Goal: Transaction & Acquisition: Purchase product/service

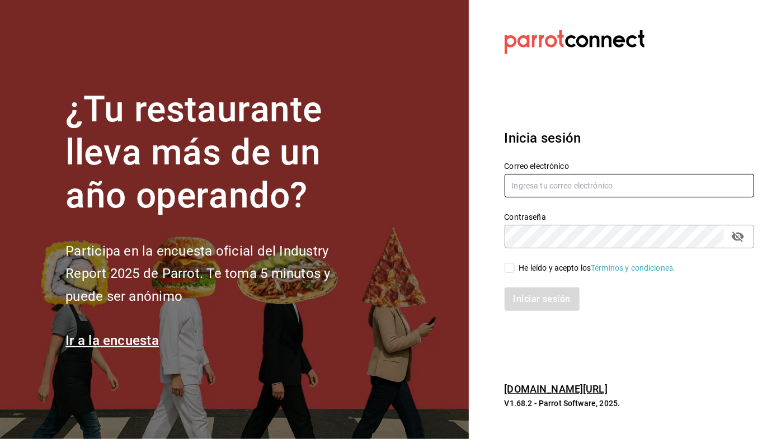
click at [438, 181] on input "text" at bounding box center [629, 185] width 250 height 23
type input "[PERSON_NAME]"
type input "[EMAIL_ADDRESS][DOMAIN_NAME]"
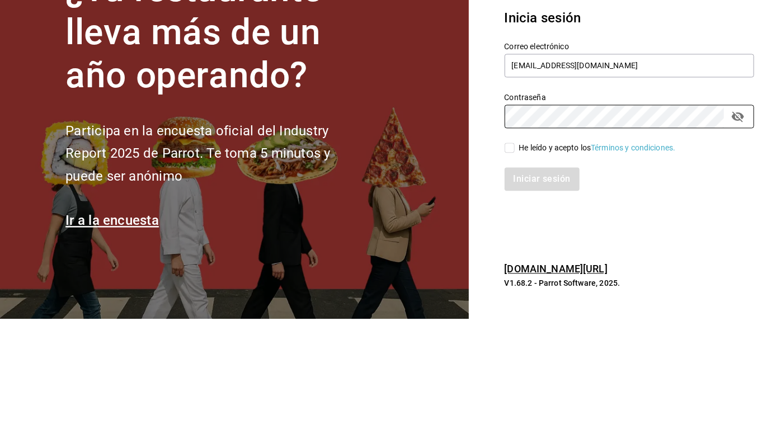
click at [423, 300] on section "¿Tu restaurante lleva más de un año operando? Participa en la encuesta oficial …" at bounding box center [234, 219] width 469 height 439
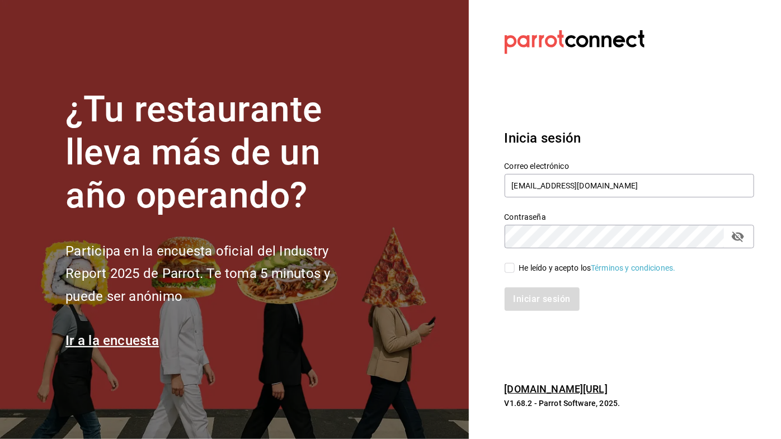
click at [438, 264] on input "He leído y acepto los Términos y condiciones." at bounding box center [509, 268] width 10 height 10
checkbox input "true"
click at [438, 301] on button "Iniciar sesión" at bounding box center [542, 298] width 76 height 23
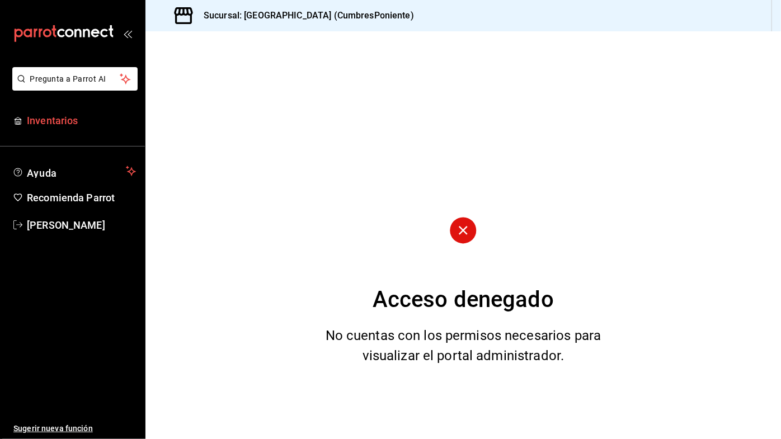
click at [62, 128] on link "Inventarios" at bounding box center [72, 120] width 145 height 24
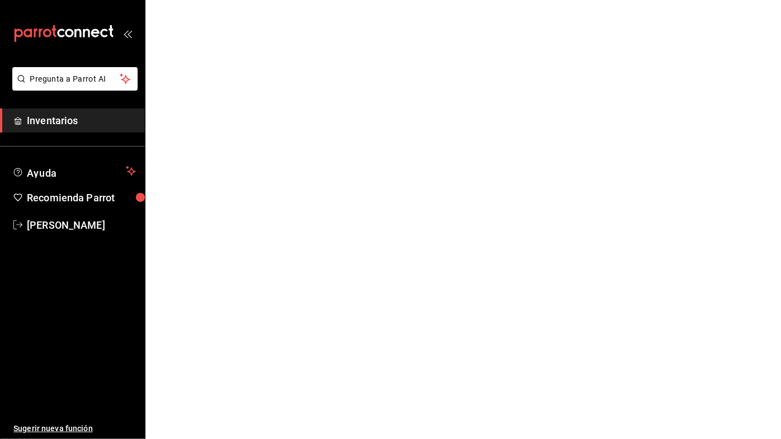
click at [65, 124] on span "Inventarios" at bounding box center [81, 120] width 109 height 15
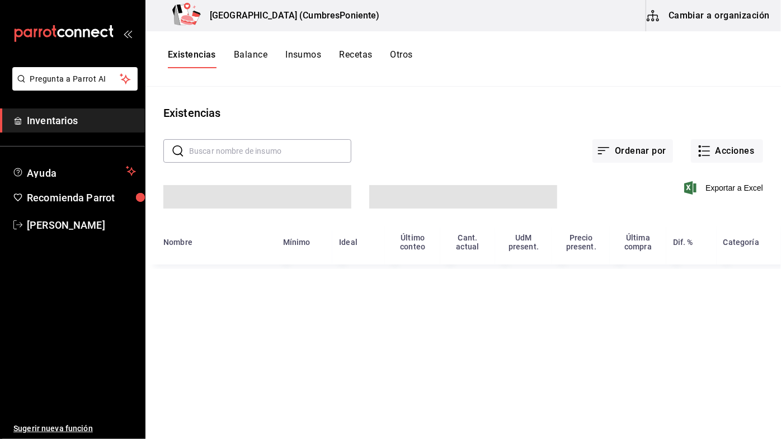
click at [64, 120] on span "Inventarios" at bounding box center [81, 120] width 109 height 15
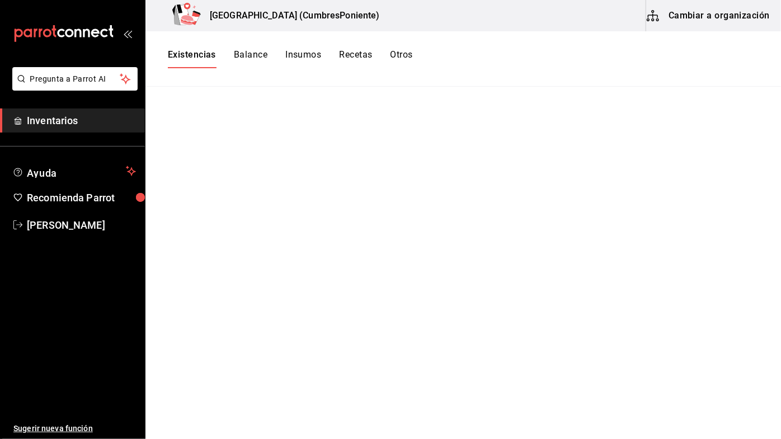
click at [702, 150] on main at bounding box center [462, 259] width 635 height 344
click at [74, 120] on span "Inventarios" at bounding box center [81, 120] width 109 height 15
click at [50, 126] on span "Inventarios" at bounding box center [81, 120] width 109 height 15
click at [75, 122] on span "Inventarios" at bounding box center [81, 120] width 109 height 15
click at [63, 219] on span "[PERSON_NAME]" at bounding box center [81, 225] width 109 height 15
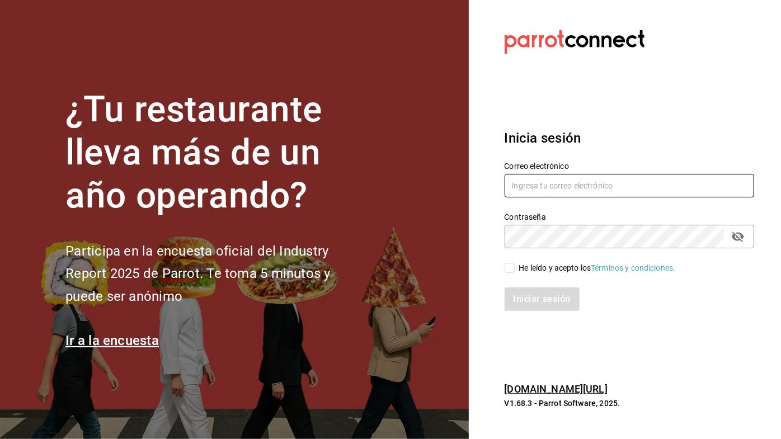
click at [559, 189] on input "text" at bounding box center [629, 185] width 250 height 23
type input "Luz"
type input "luzyrozalez@gmail.com"
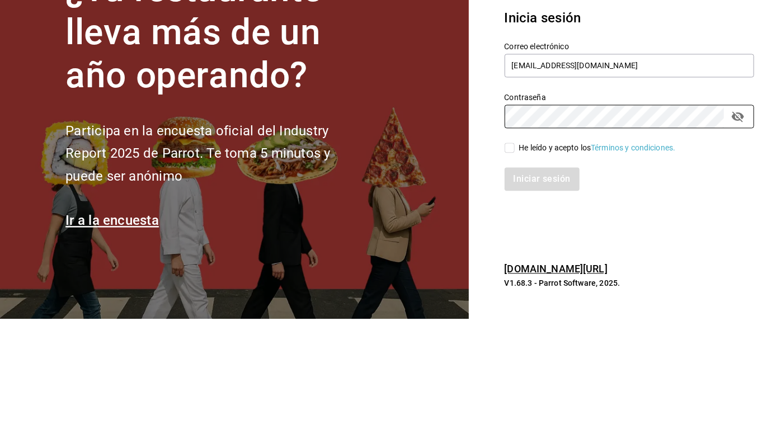
click at [507, 269] on input "He leído y acepto los Términos y condiciones." at bounding box center [509, 268] width 10 height 10
checkbox input "true"
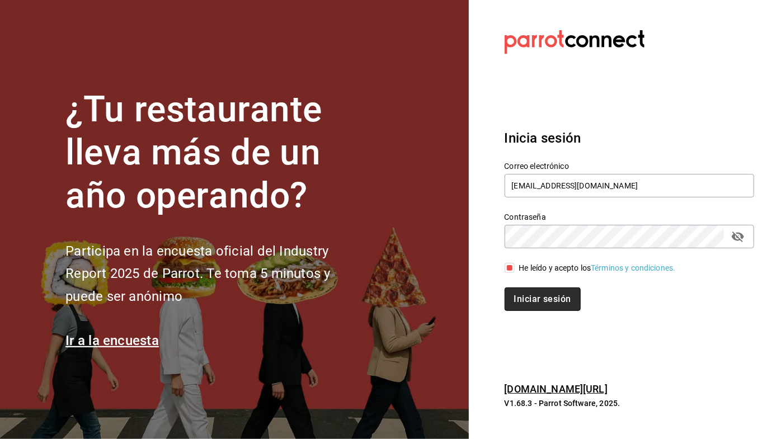
click at [550, 302] on button "Iniciar sesión" at bounding box center [542, 298] width 76 height 23
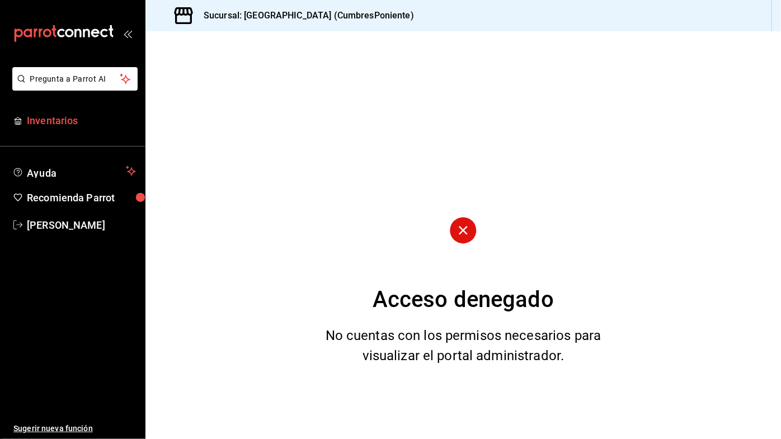
click at [67, 118] on span "Inventarios" at bounding box center [81, 120] width 109 height 15
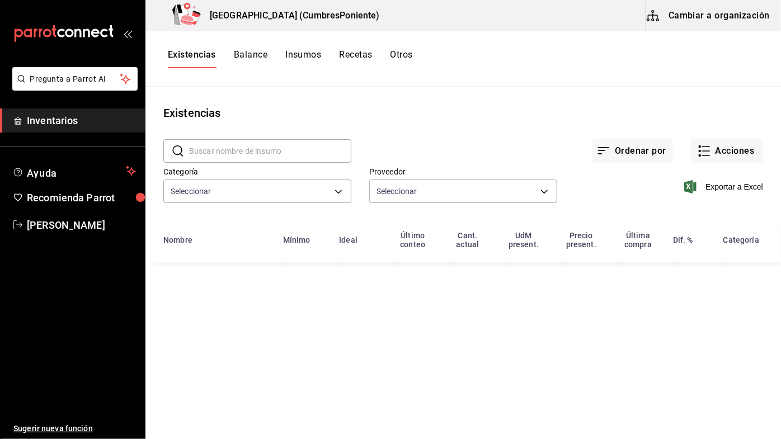
type input "0862b564-0f4e-4838-96f7-a0cfb550234f,9e74ae74-5793-4c6d-bb76-c101d78a7afa,b0e36…"
type input "20dab52d-5566-43c6-9ccf-f51c7596d89a,da2fa7ef-c352-4884-b156-86e4ee9c2e46,84324…"
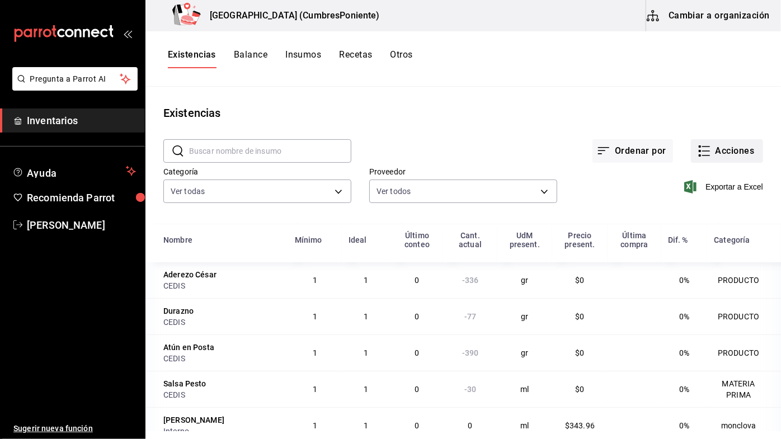
click at [702, 155] on icon "button" at bounding box center [706, 155] width 8 height 0
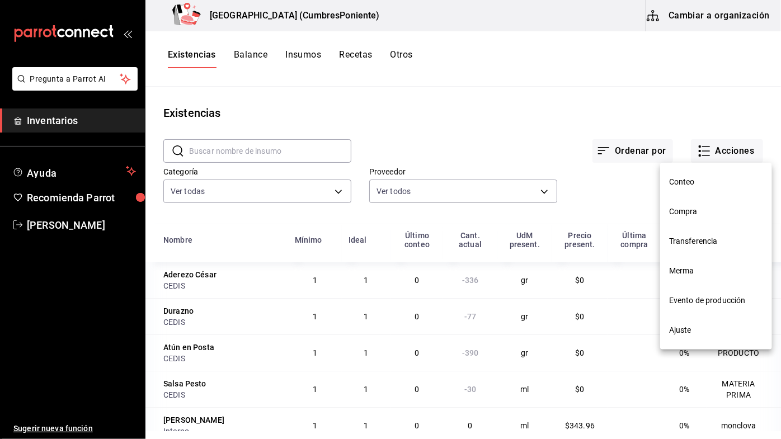
click at [692, 216] on span "Compra" at bounding box center [716, 212] width 94 height 12
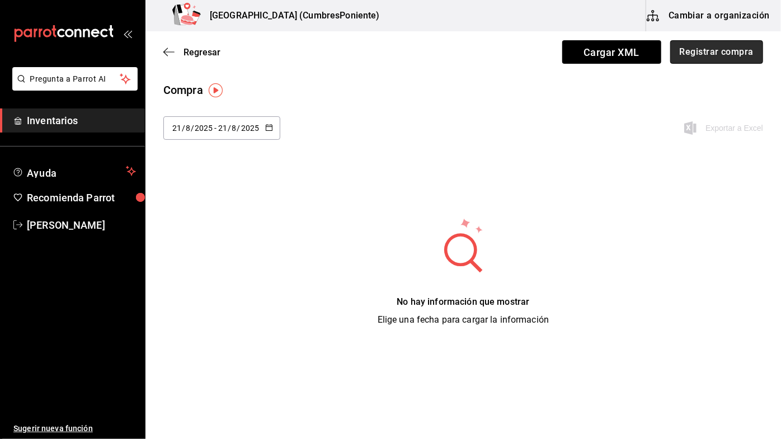
click at [737, 49] on button "Registrar compra" at bounding box center [716, 51] width 93 height 23
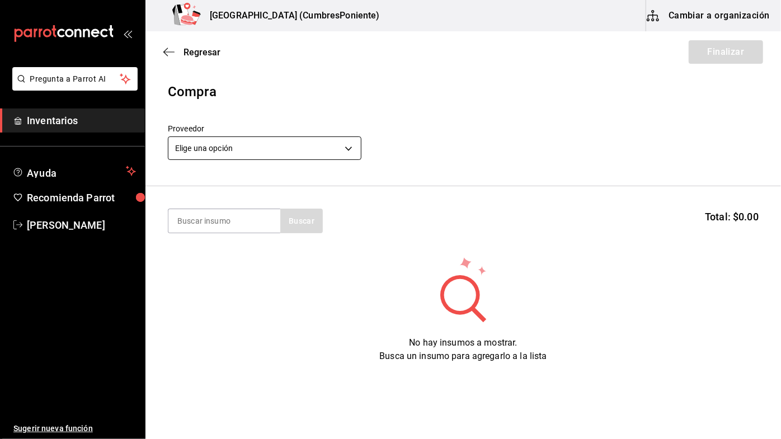
click at [342, 149] on body "Pregunta a Parrot AI Inventarios Ayuda Recomienda Parrot [PERSON_NAME] Sugerir …" at bounding box center [390, 188] width 781 height 376
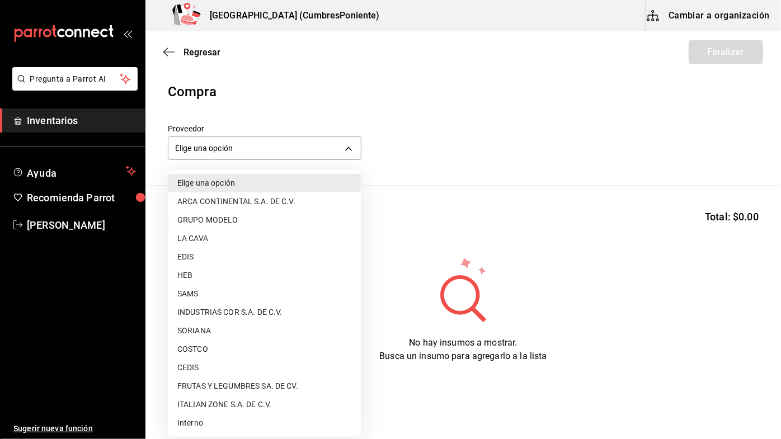
click at [203, 367] on li "CEDIS" at bounding box center [264, 367] width 192 height 18
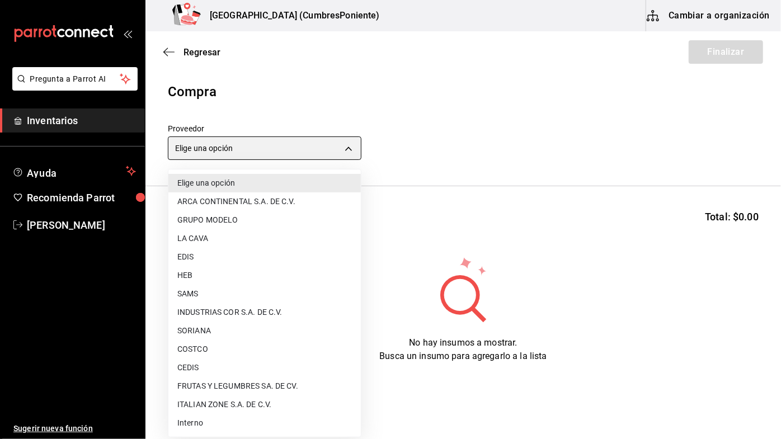
type input "8bbbf040-4be4-464d-a164-6baf154bd563"
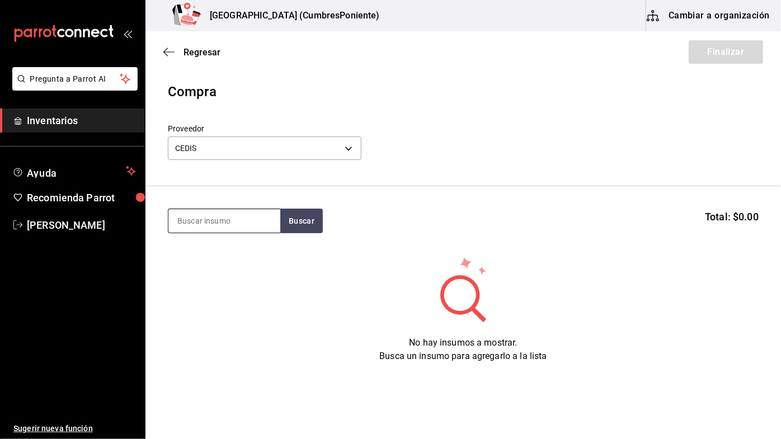
click at [243, 216] on input at bounding box center [224, 220] width 112 height 23
type input "Mozz"
click at [302, 220] on button "Buscar" at bounding box center [301, 221] width 43 height 25
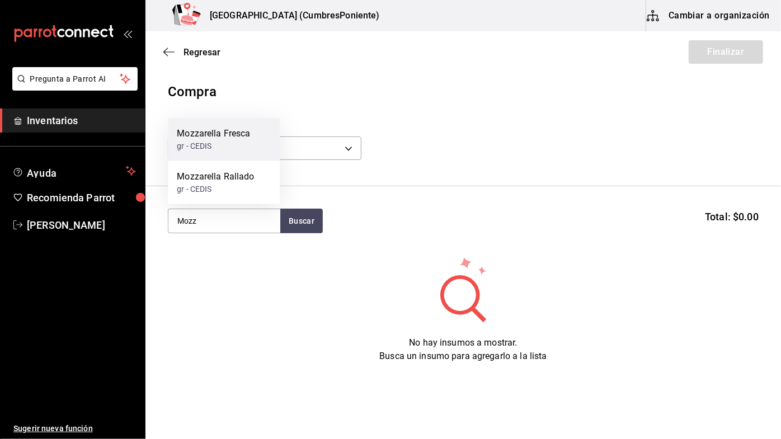
click at [229, 140] on div "Mozzarella Fresca" at bounding box center [213, 133] width 73 height 13
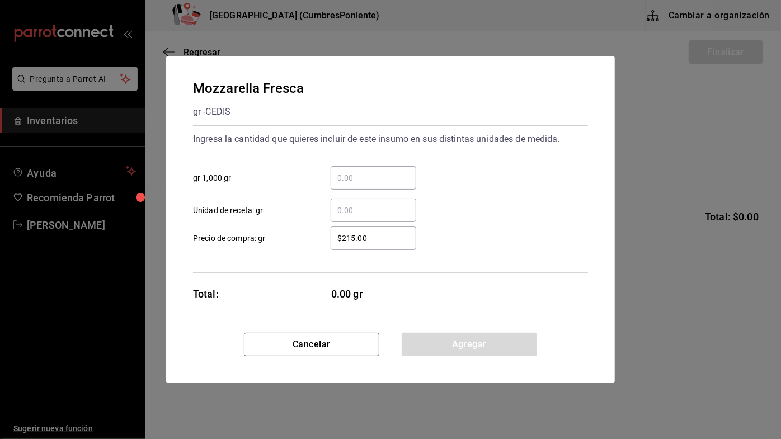
click at [363, 174] on input "​ gr 1,000 gr" at bounding box center [374, 177] width 86 height 13
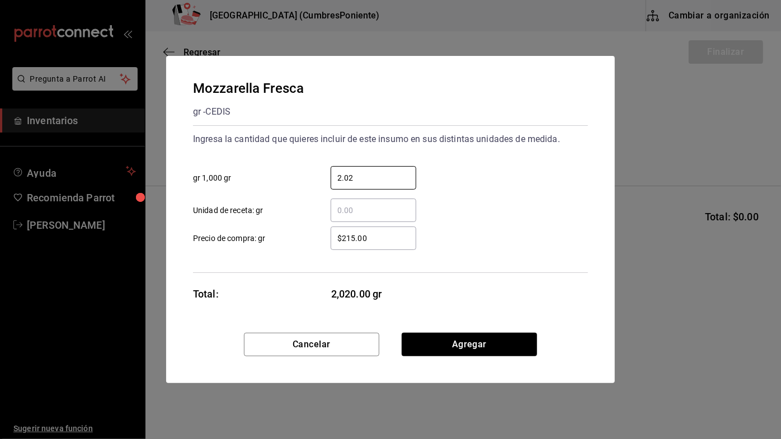
type input "2.02"
click at [474, 179] on div "2.02 ​ gr 1,000 gr" at bounding box center [386, 173] width 404 height 32
click at [496, 343] on button "Agregar" at bounding box center [469, 344] width 135 height 23
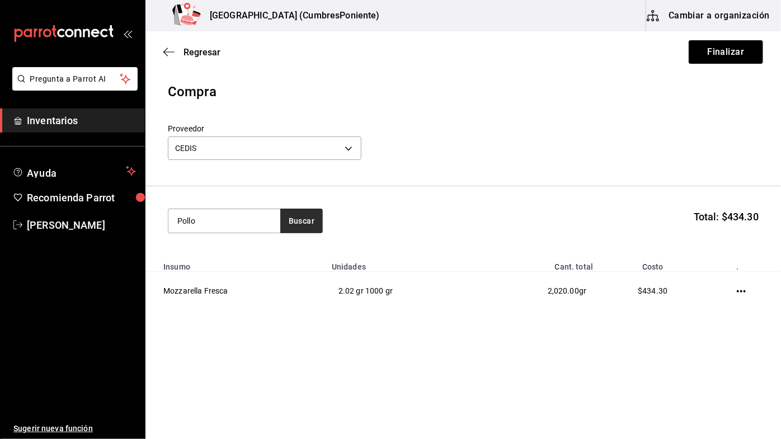
type input "Pollo"
click at [317, 220] on button "Buscar" at bounding box center [301, 221] width 43 height 25
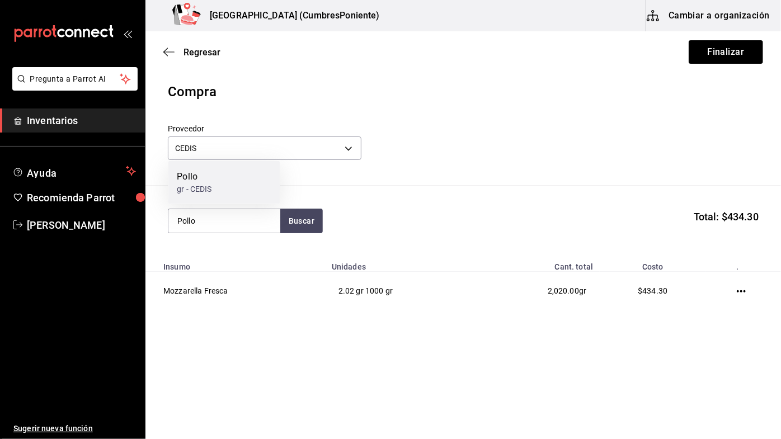
click at [231, 175] on div "Pollo gr - CEDIS" at bounding box center [224, 182] width 112 height 43
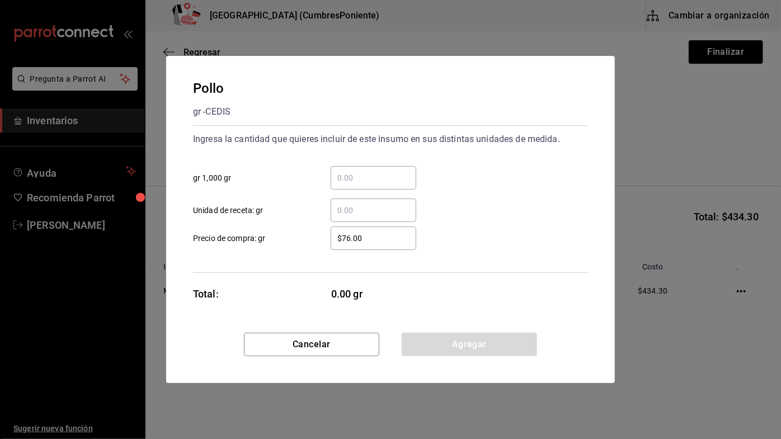
click at [379, 179] on input "​ gr 1,000 gr" at bounding box center [374, 177] width 86 height 13
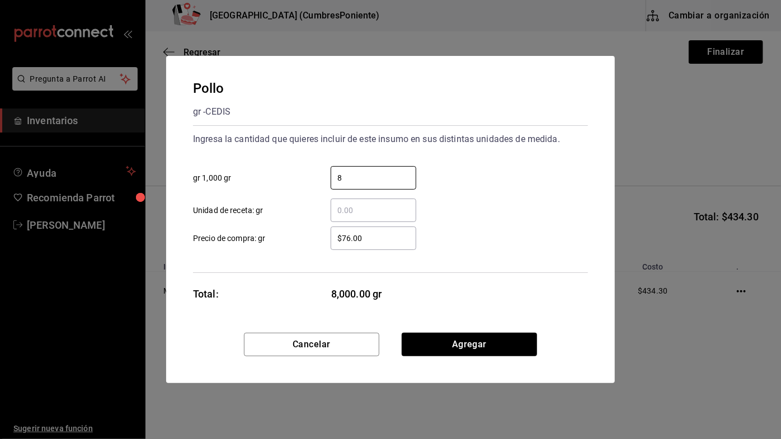
type input "8"
click at [455, 193] on div "​ Unidad de receta: gr" at bounding box center [386, 206] width 404 height 32
click at [484, 341] on button "Agregar" at bounding box center [469, 344] width 135 height 23
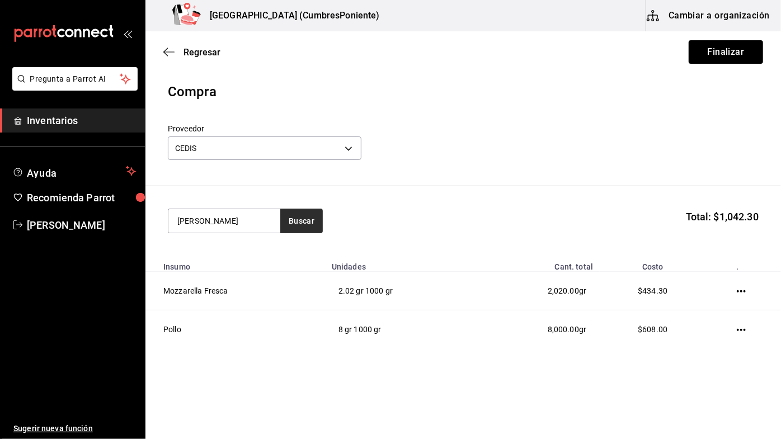
type input "[PERSON_NAME]"
click at [300, 221] on button "Buscar" at bounding box center [301, 221] width 43 height 25
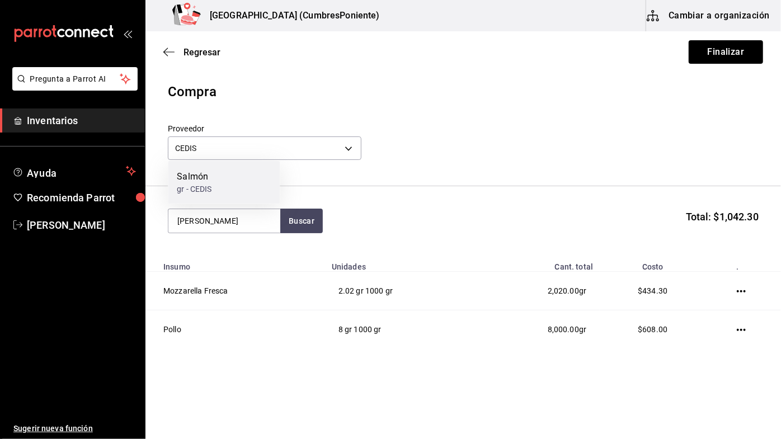
click at [226, 185] on div "Salmón gr - CEDIS" at bounding box center [224, 182] width 112 height 43
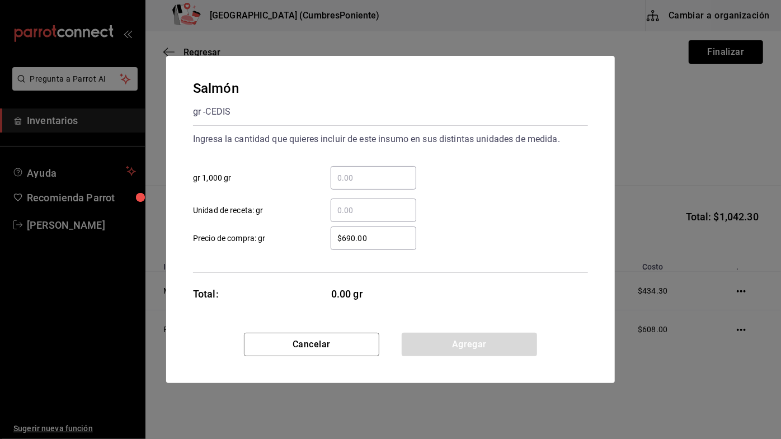
click at [365, 177] on input "​ gr 1,000 gr" at bounding box center [374, 177] width 86 height 13
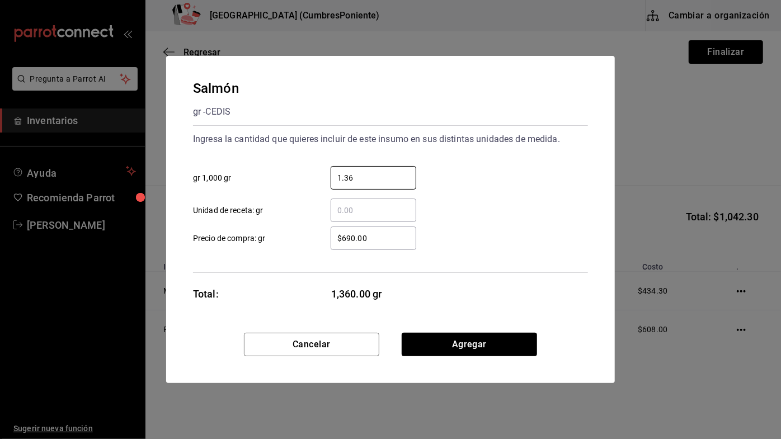
type input "1.36"
click at [498, 200] on div "​ Unidad de receta: gr" at bounding box center [386, 206] width 404 height 32
click at [493, 346] on button "Agregar" at bounding box center [469, 344] width 135 height 23
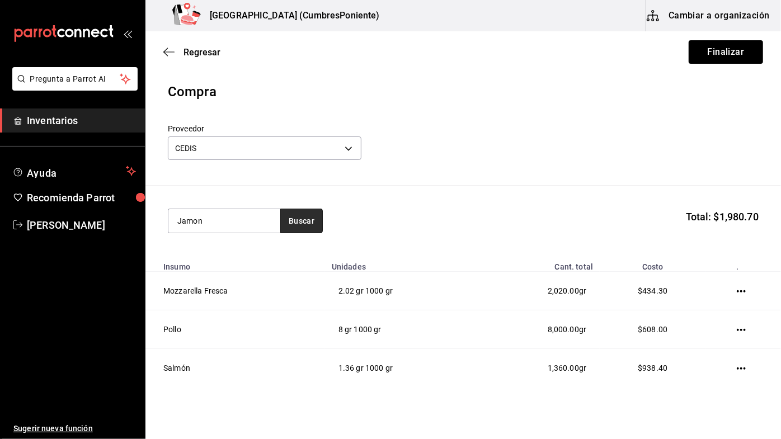
click at [294, 222] on button "Buscar" at bounding box center [301, 221] width 43 height 25
click at [301, 225] on button "Buscar" at bounding box center [301, 221] width 43 height 25
type input "Jam"
click at [307, 222] on button "Buscar" at bounding box center [301, 221] width 43 height 25
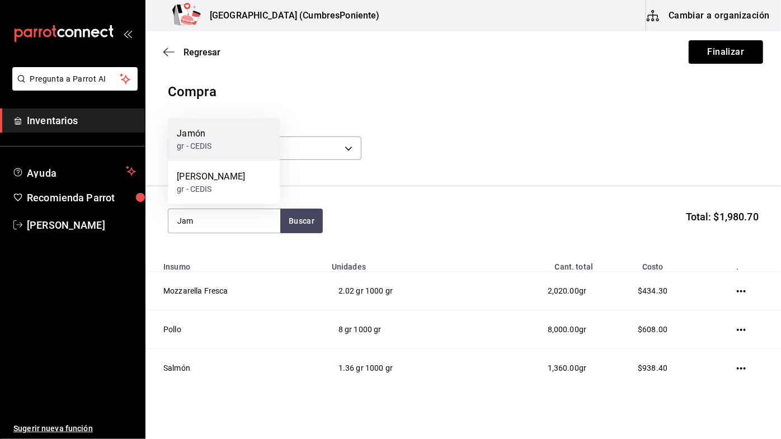
click at [226, 137] on div "Jamón gr - CEDIS" at bounding box center [224, 139] width 112 height 43
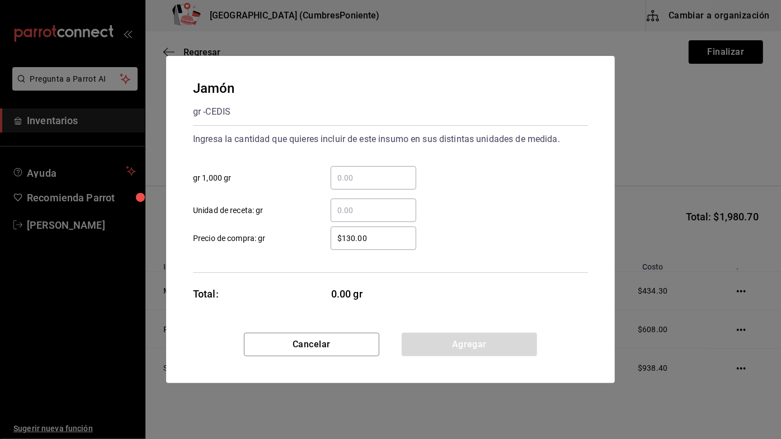
click at [379, 177] on input "​ gr 1,000 gr" at bounding box center [374, 177] width 86 height 13
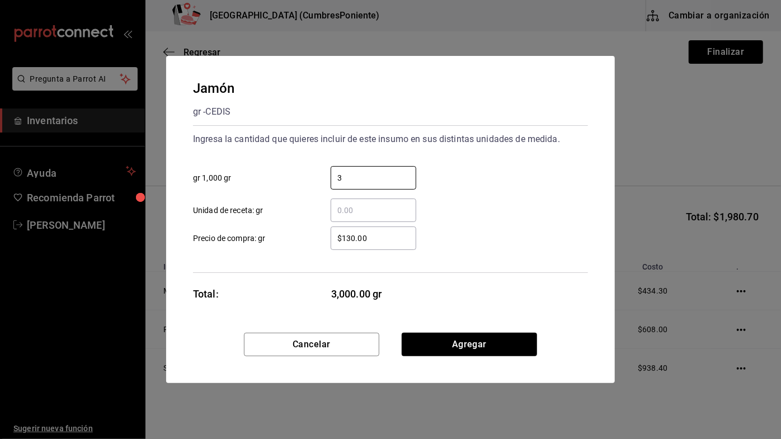
type input "3"
click at [496, 183] on div "3 ​ gr 1,000 gr" at bounding box center [386, 173] width 404 height 32
click at [490, 341] on button "Agregar" at bounding box center [469, 344] width 135 height 23
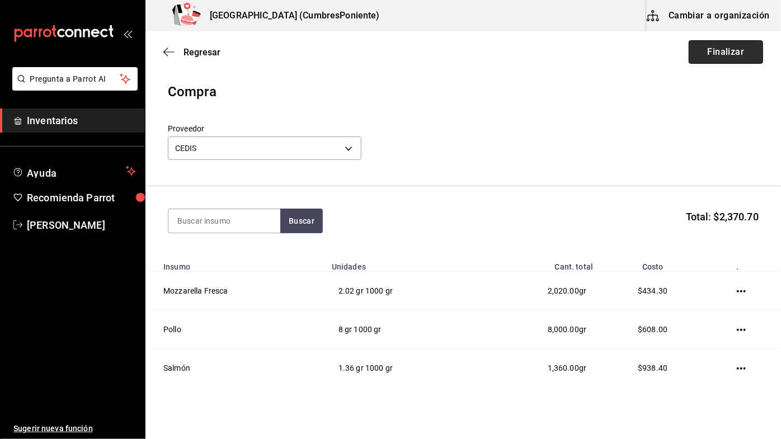
click at [734, 55] on button "Finalizar" at bounding box center [725, 51] width 74 height 23
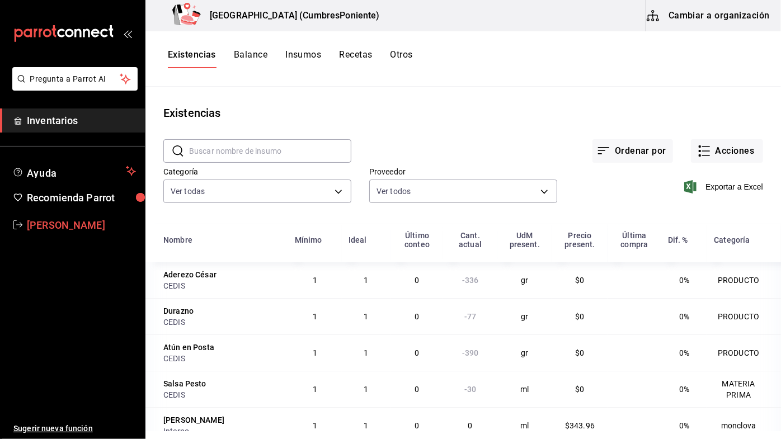
click at [73, 218] on span "[PERSON_NAME]" at bounding box center [81, 225] width 109 height 15
